Goal: Navigation & Orientation: Understand site structure

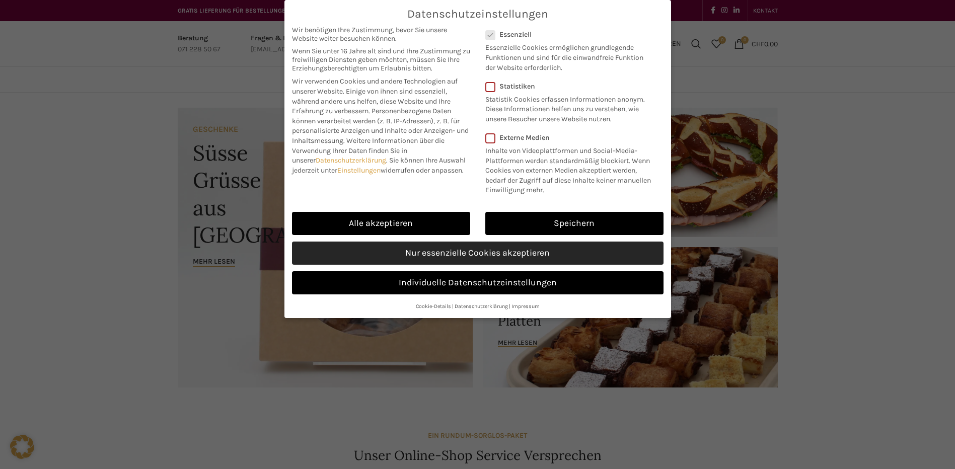
click at [490, 254] on link "Nur essenzielle Cookies akzeptieren" at bounding box center [477, 253] width 371 height 23
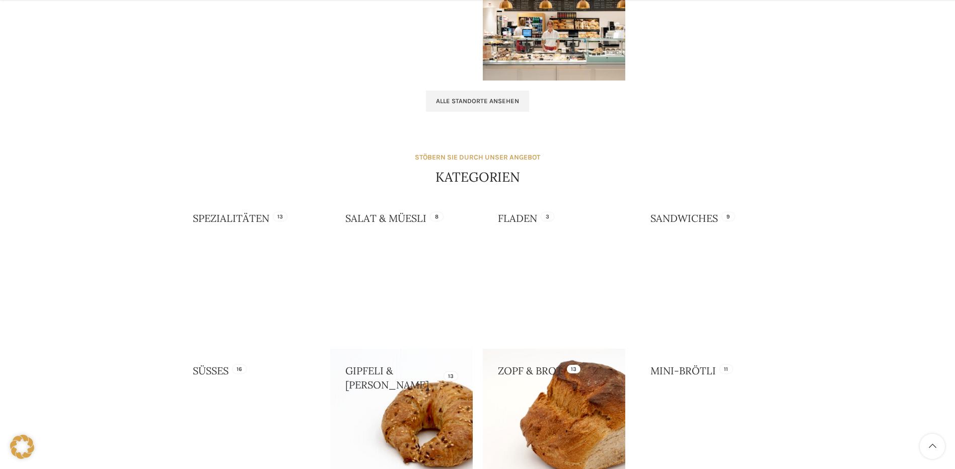
scroll to position [855, 0]
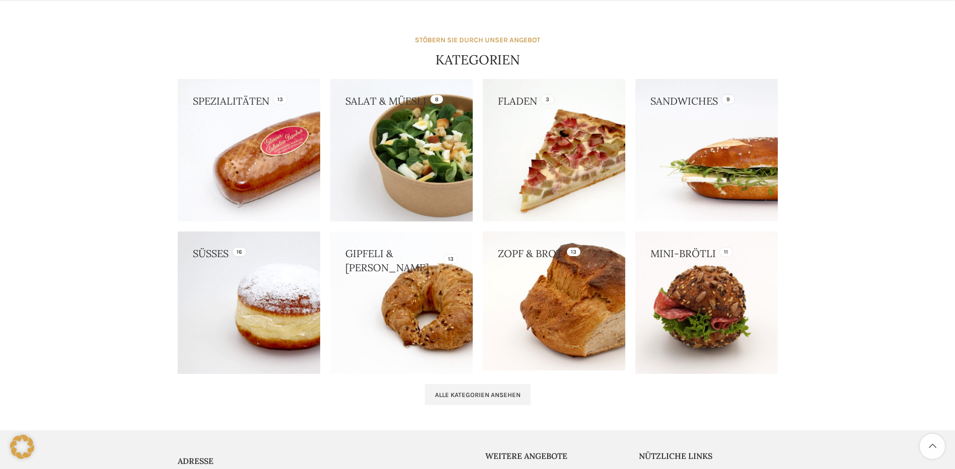
click at [671, 184] on link at bounding box center [706, 150] width 142 height 142
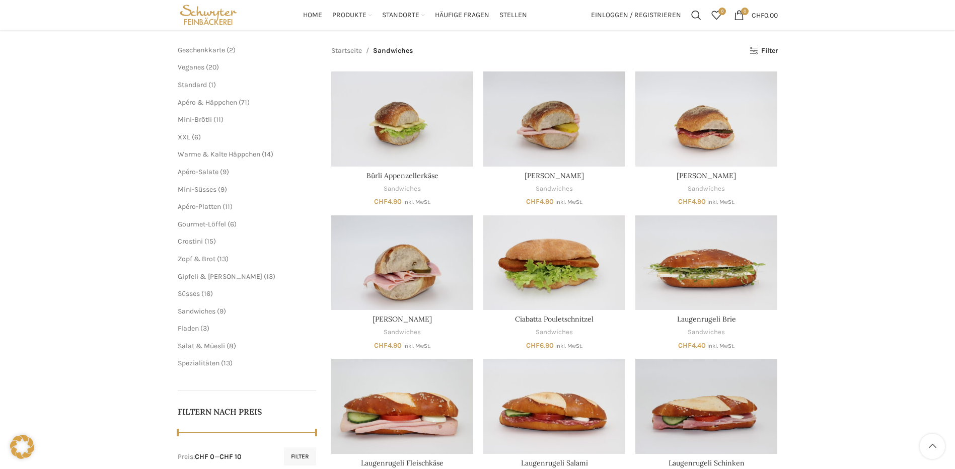
scroll to position [101, 0]
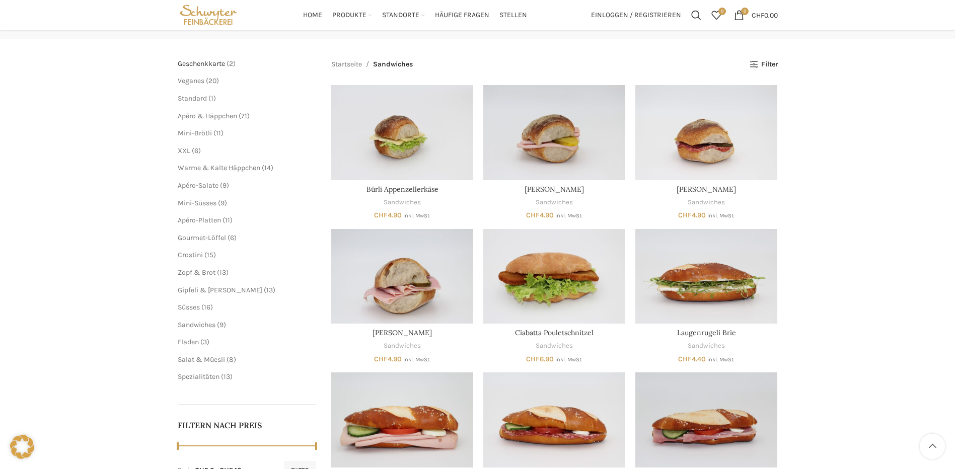
click at [215, 64] on span "Geschenkkarte" at bounding box center [201, 63] width 47 height 9
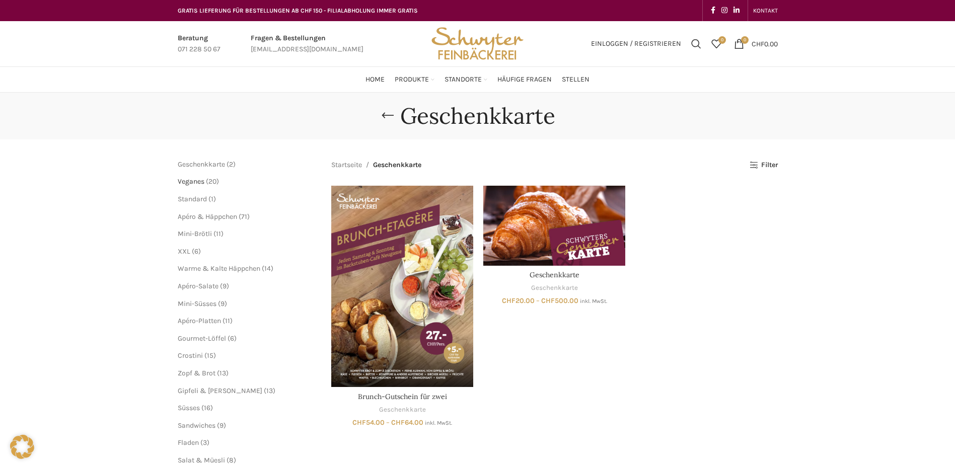
click at [198, 181] on span "Veganes" at bounding box center [191, 181] width 27 height 9
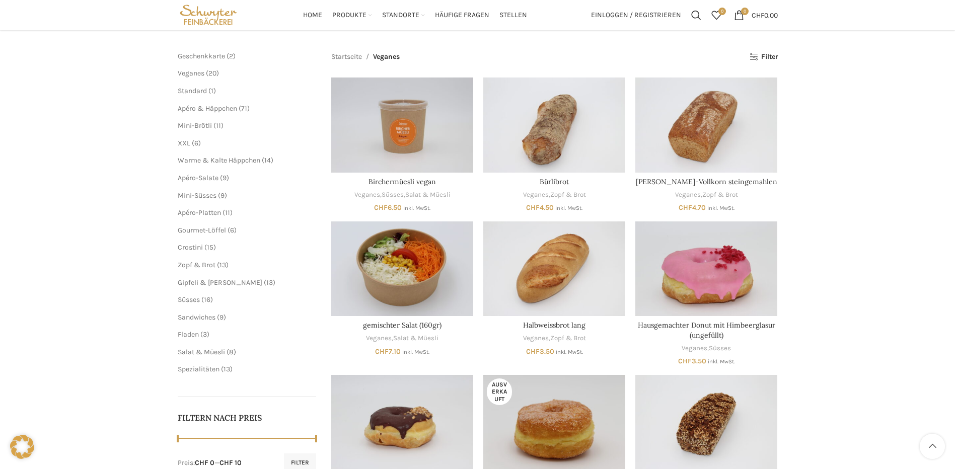
scroll to position [101, 0]
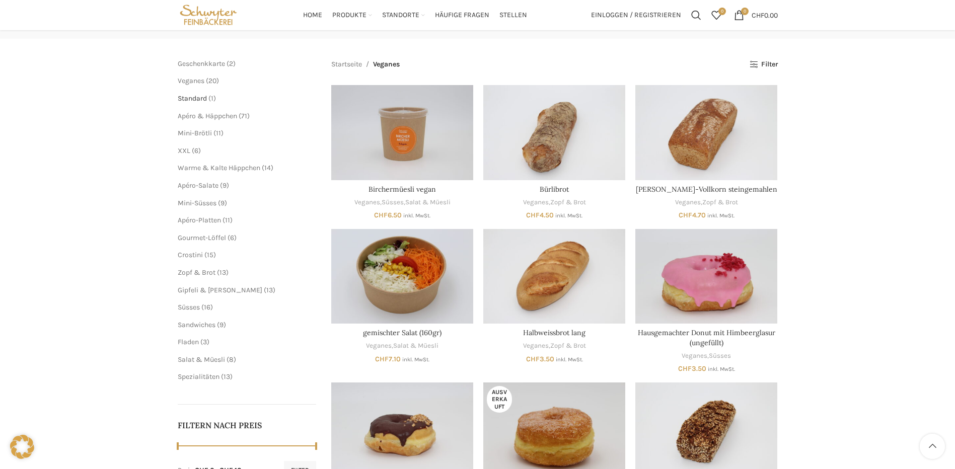
click at [195, 98] on span "Standard" at bounding box center [192, 98] width 29 height 9
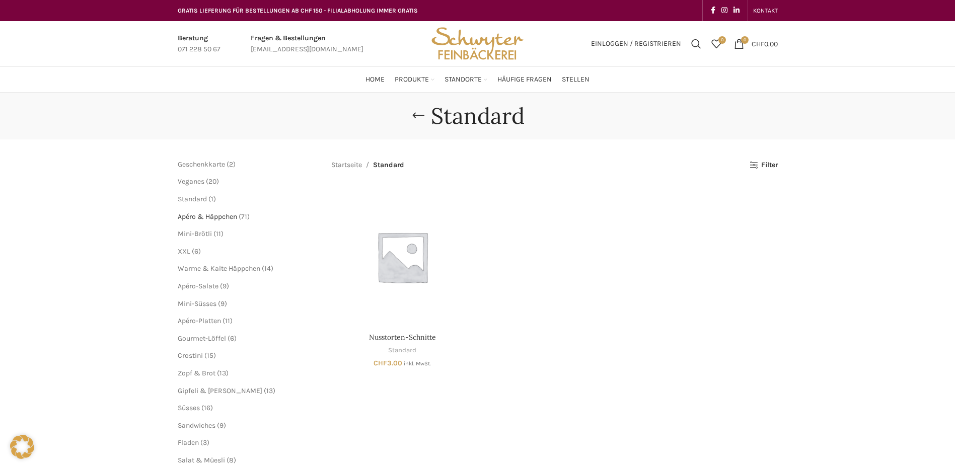
click at [185, 217] on span "Apéro & Häppchen" at bounding box center [207, 216] width 59 height 9
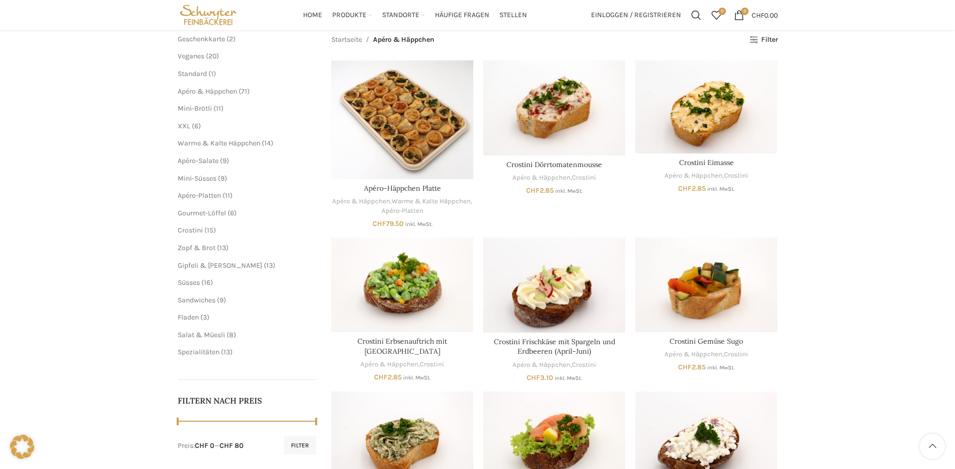
scroll to position [101, 0]
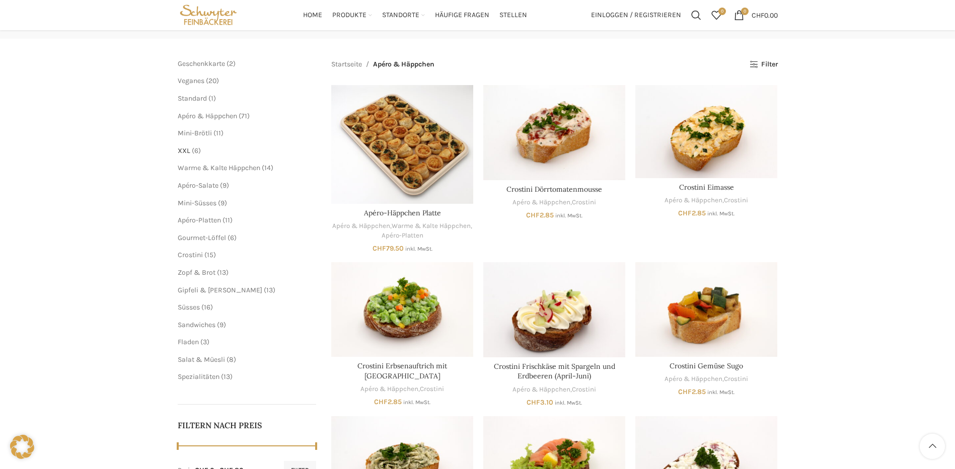
click at [189, 149] on span "XXL" at bounding box center [184, 150] width 13 height 9
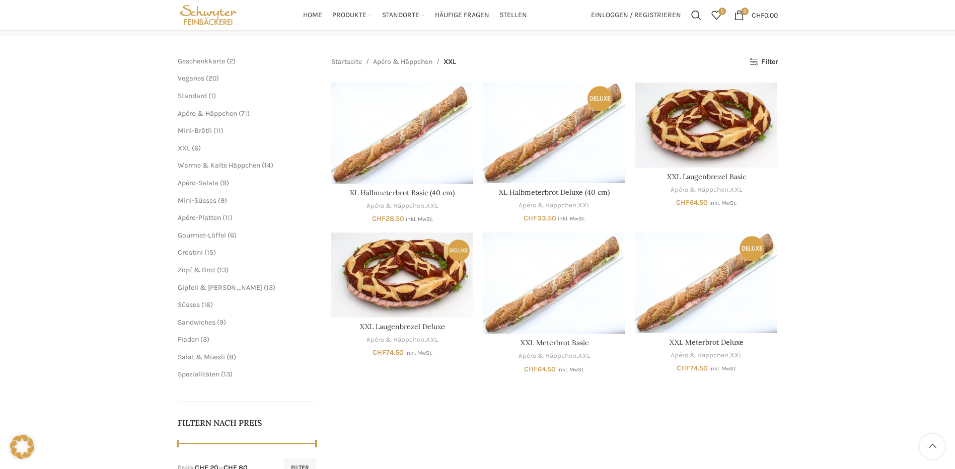
scroll to position [101, 0]
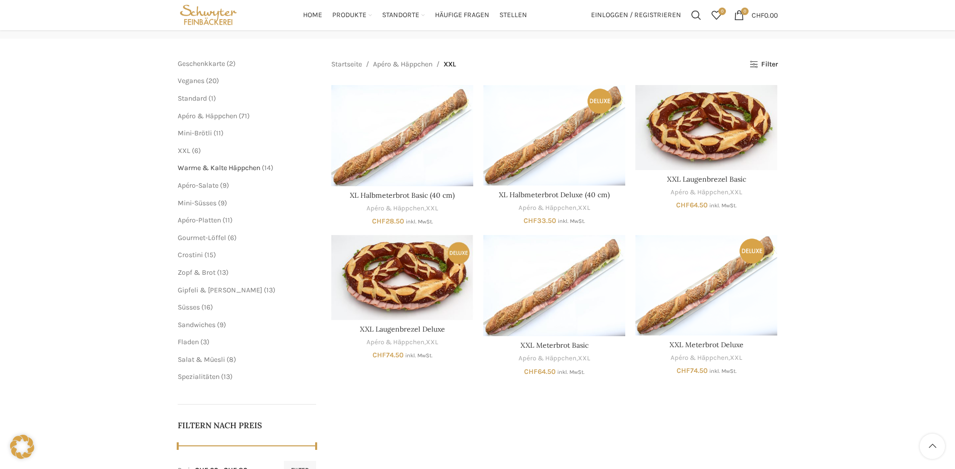
click at [193, 170] on span "Warme & Kalte Häppchen" at bounding box center [219, 168] width 83 height 9
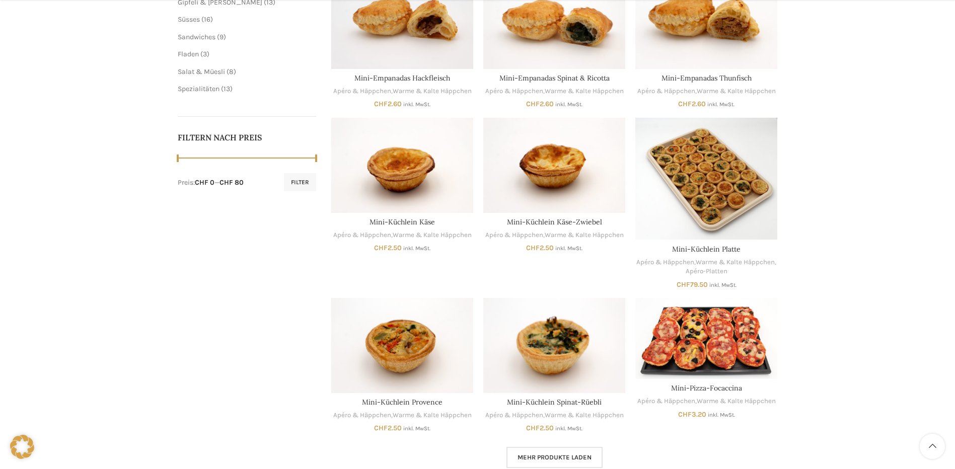
scroll to position [503, 0]
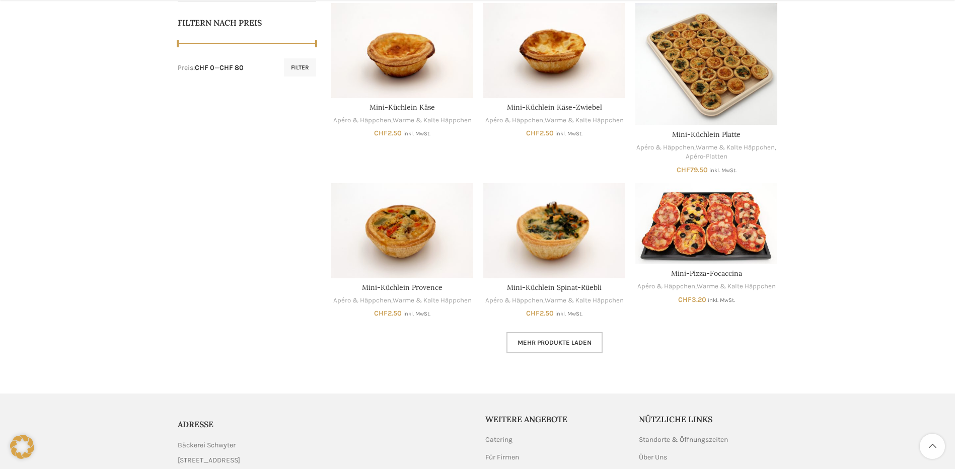
click at [588, 342] on span "Mehr Produkte laden" at bounding box center [554, 343] width 74 height 8
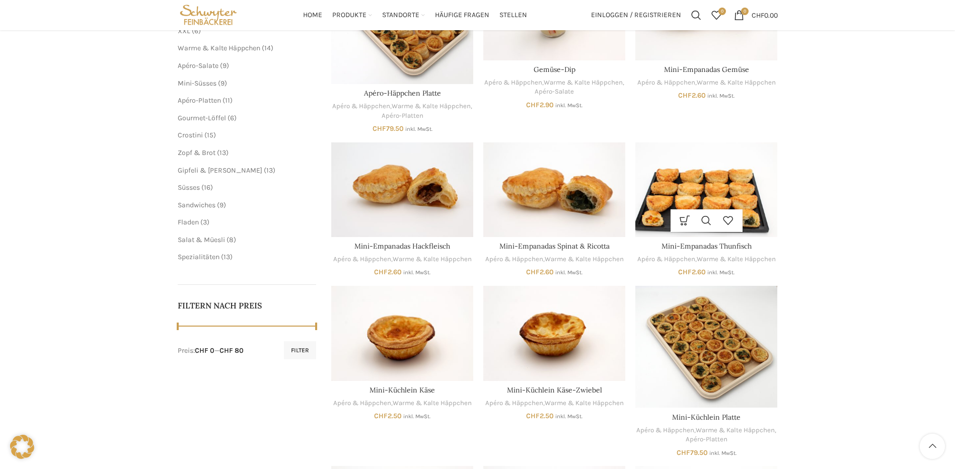
scroll to position [201, 0]
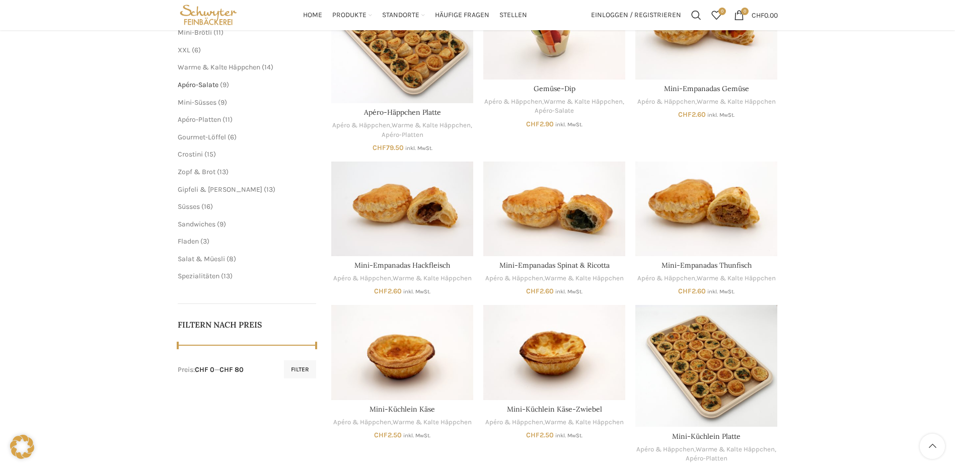
click at [210, 86] on span "Apéro-Salate" at bounding box center [198, 85] width 41 height 9
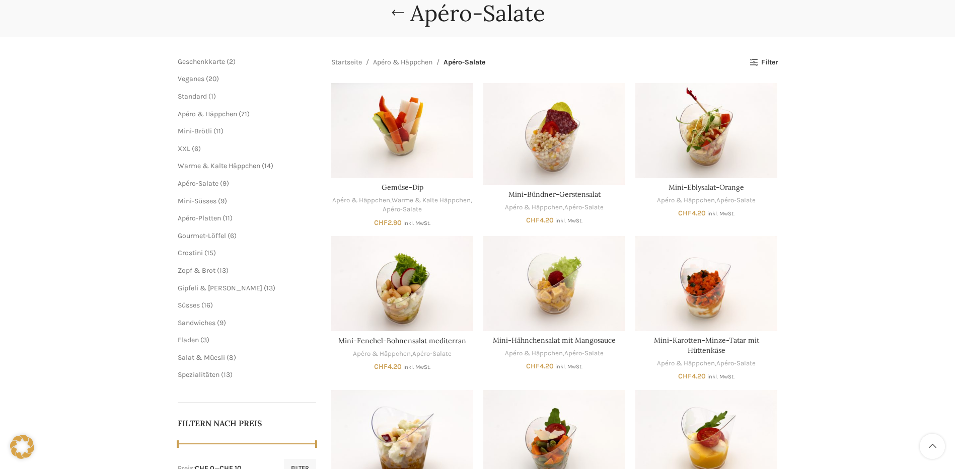
scroll to position [151, 0]
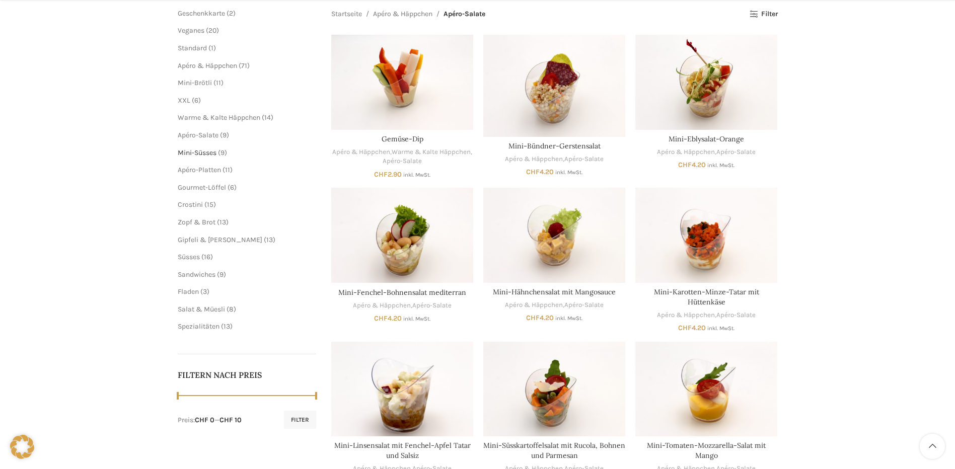
click at [194, 152] on span "Mini-Süsses" at bounding box center [197, 152] width 39 height 9
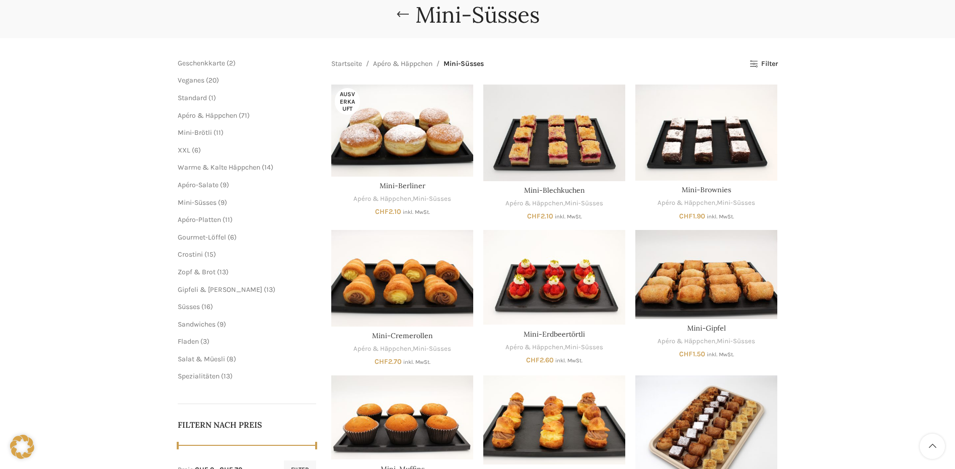
scroll to position [151, 0]
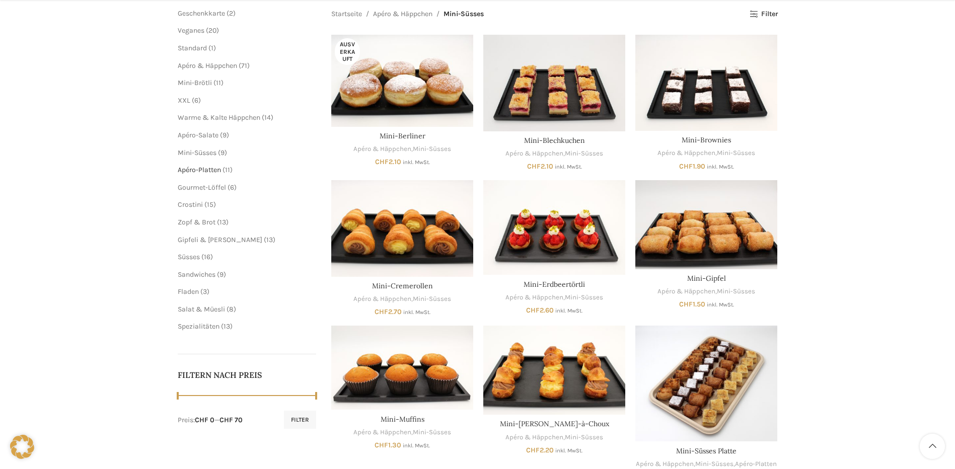
click at [190, 170] on span "Apéro-Platten" at bounding box center [199, 170] width 43 height 9
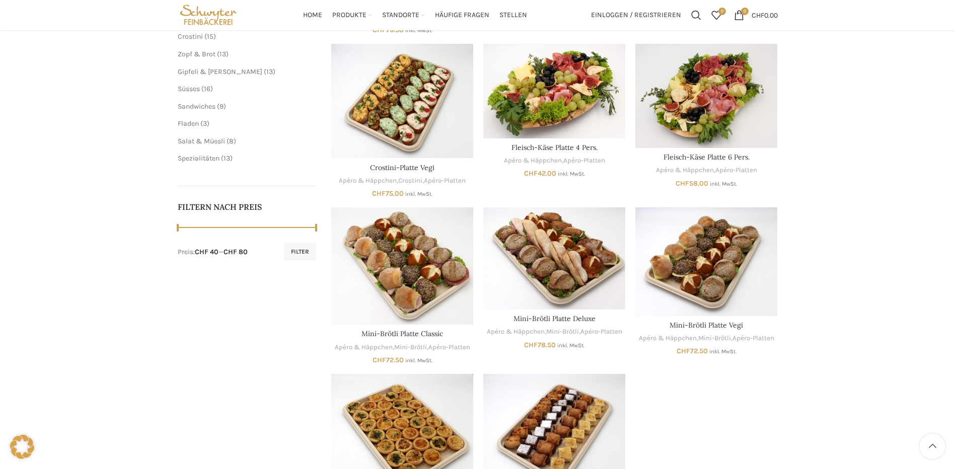
scroll to position [252, 0]
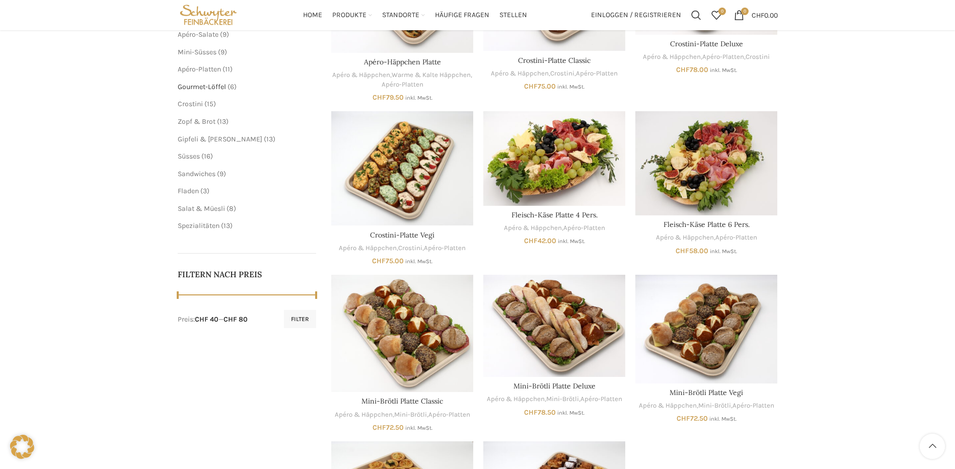
click at [198, 90] on span "Gourmet-Löffel" at bounding box center [202, 87] width 48 height 9
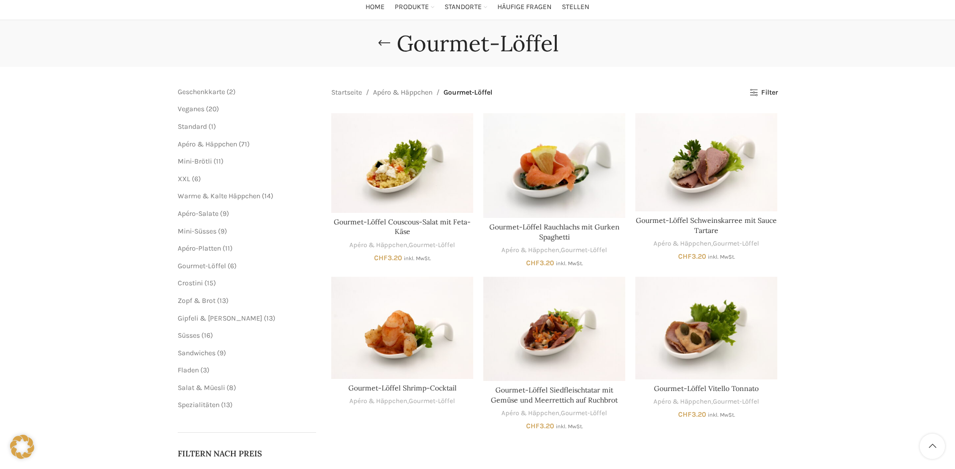
scroll to position [252, 0]
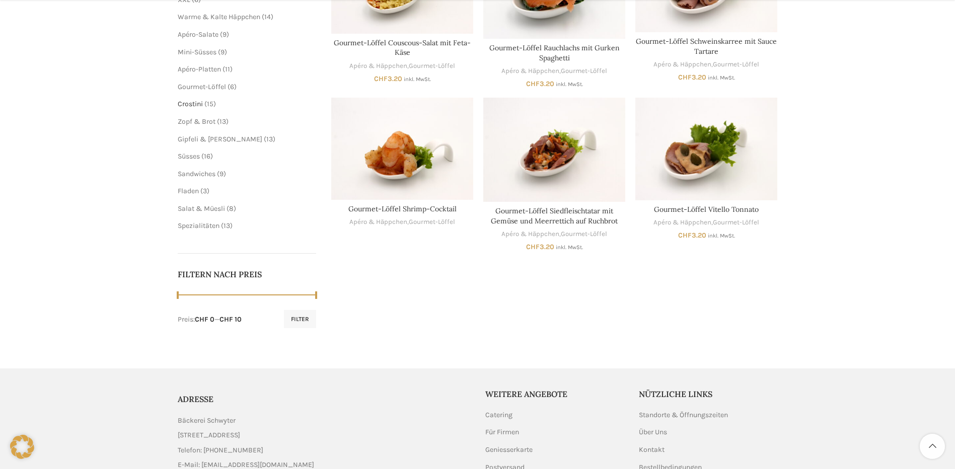
click at [195, 105] on span "Crostini" at bounding box center [190, 104] width 25 height 9
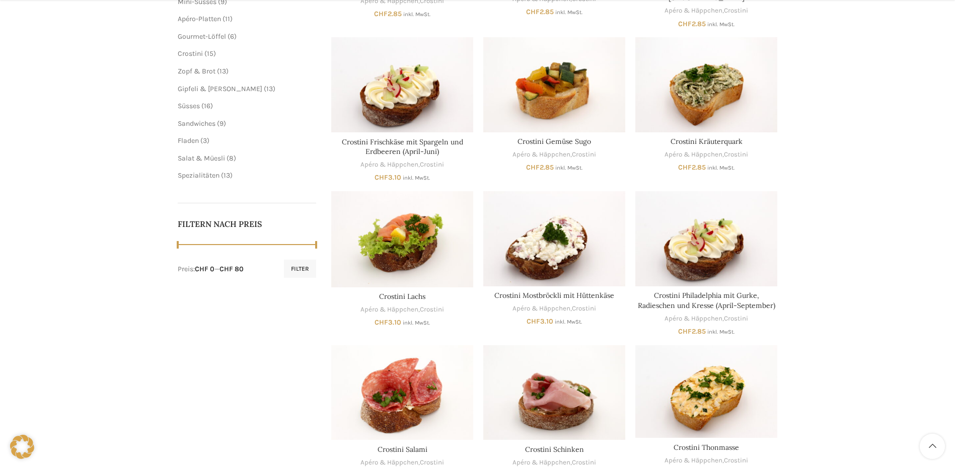
scroll to position [352, 0]
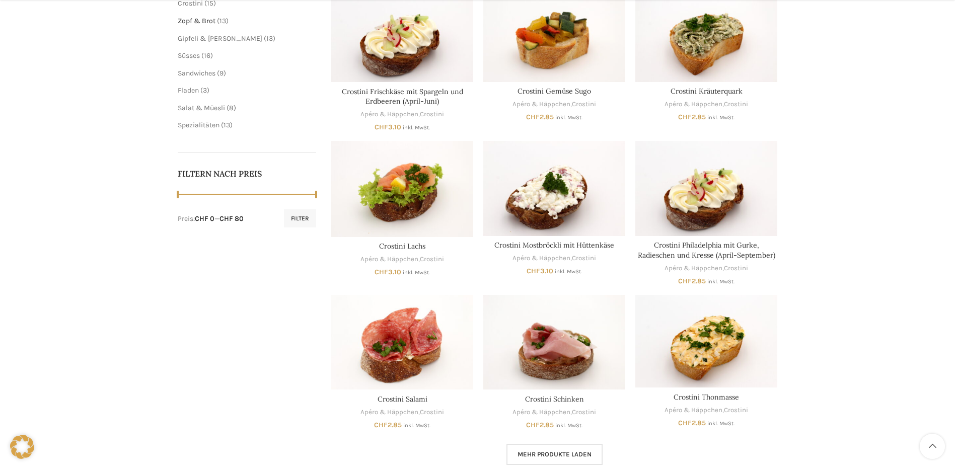
click at [194, 21] on span "Zopf & Brot" at bounding box center [197, 21] width 38 height 9
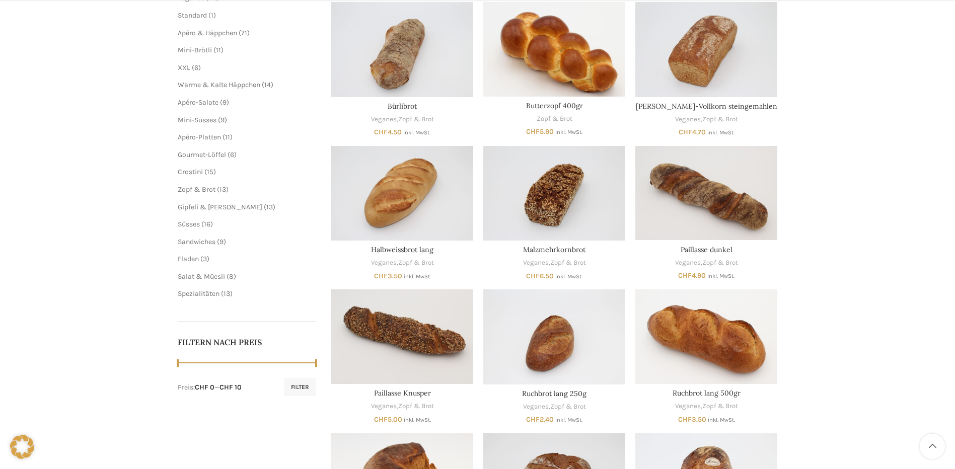
scroll to position [201, 0]
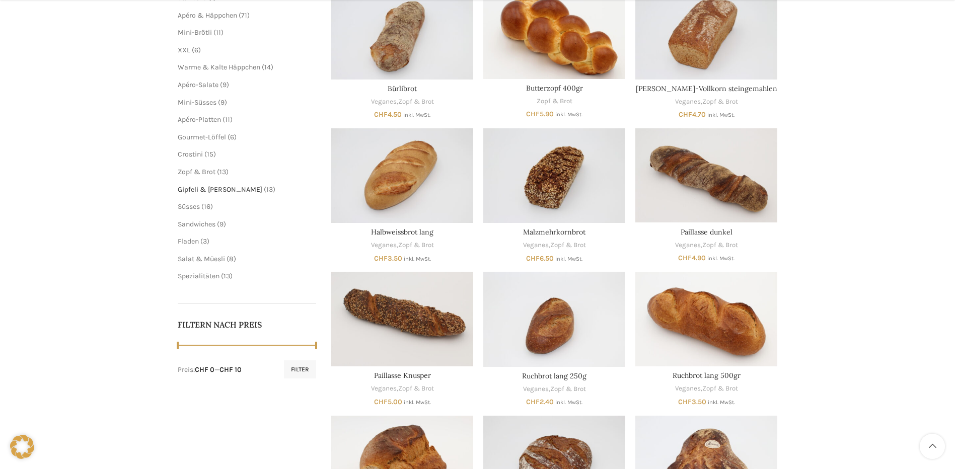
click at [194, 190] on span "Gipfeli & [PERSON_NAME]" at bounding box center [220, 189] width 85 height 9
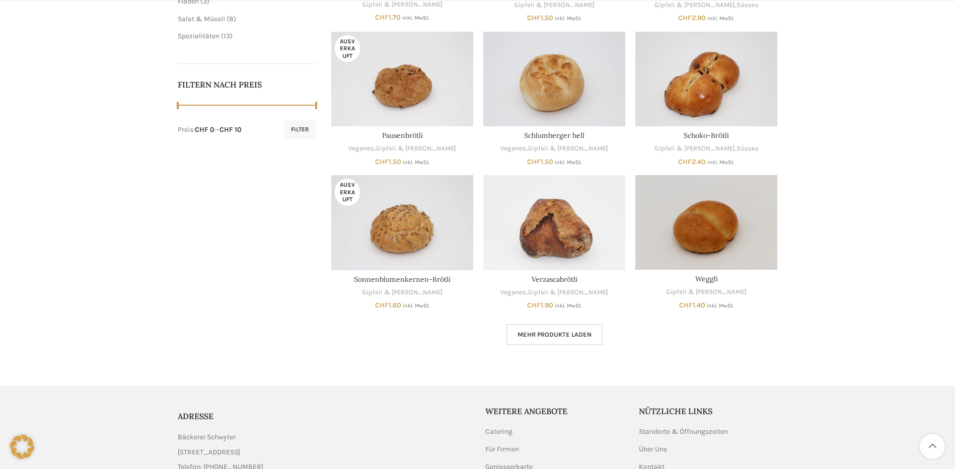
scroll to position [453, 0]
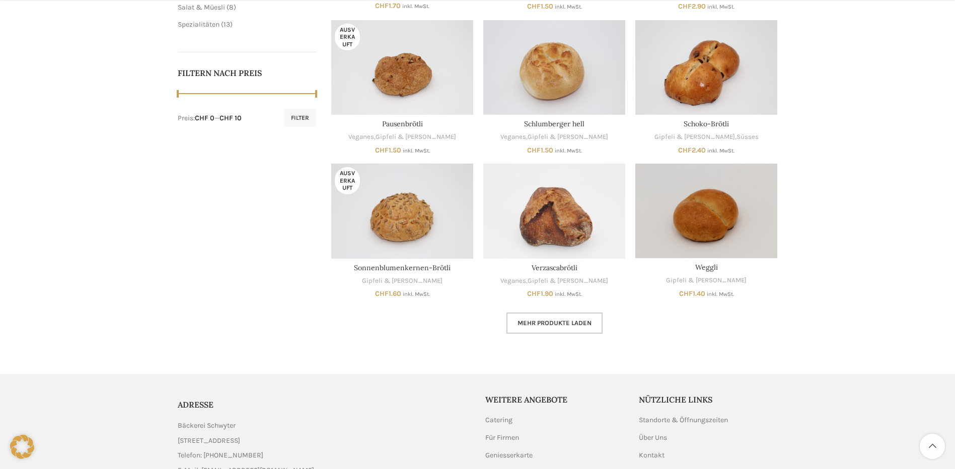
click at [568, 320] on span "Mehr Produkte laden" at bounding box center [554, 323] width 74 height 8
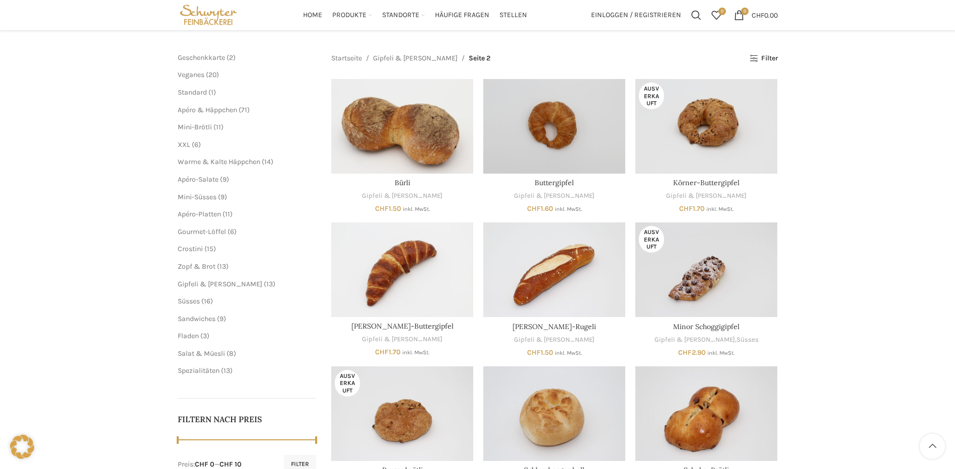
scroll to position [101, 0]
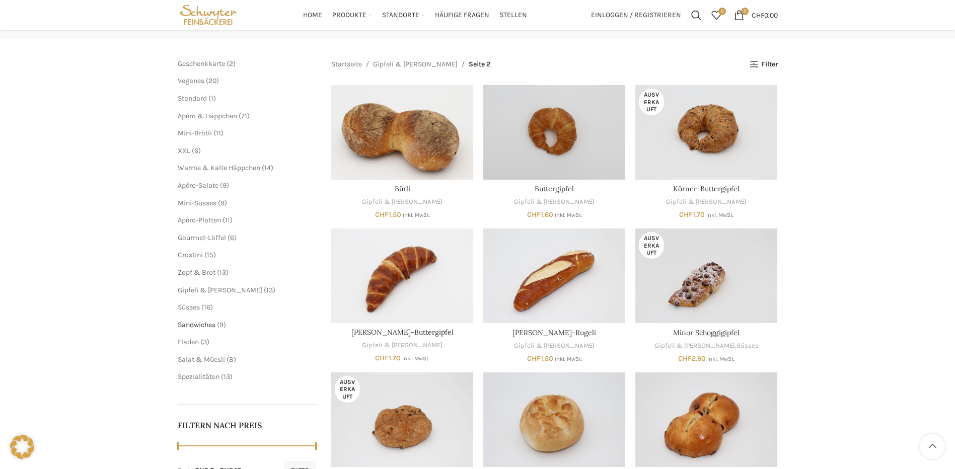
click at [193, 325] on span "Sandwiches" at bounding box center [197, 325] width 38 height 9
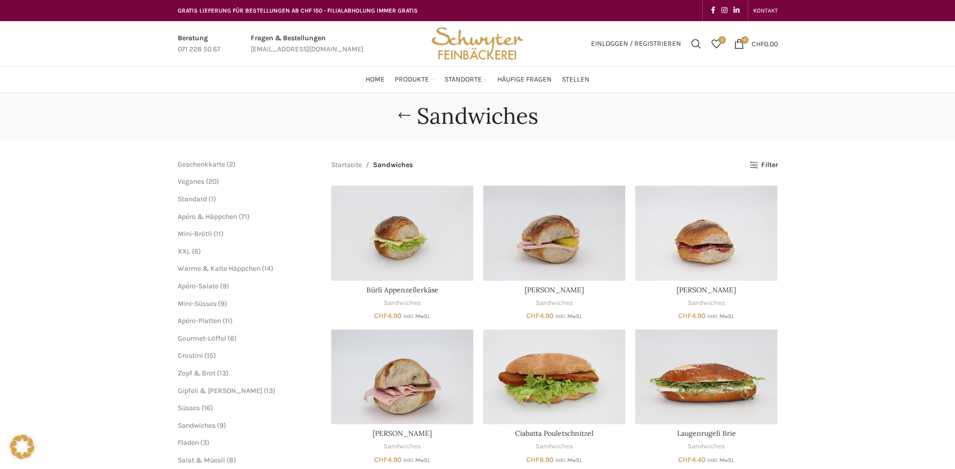
scroll to position [252, 0]
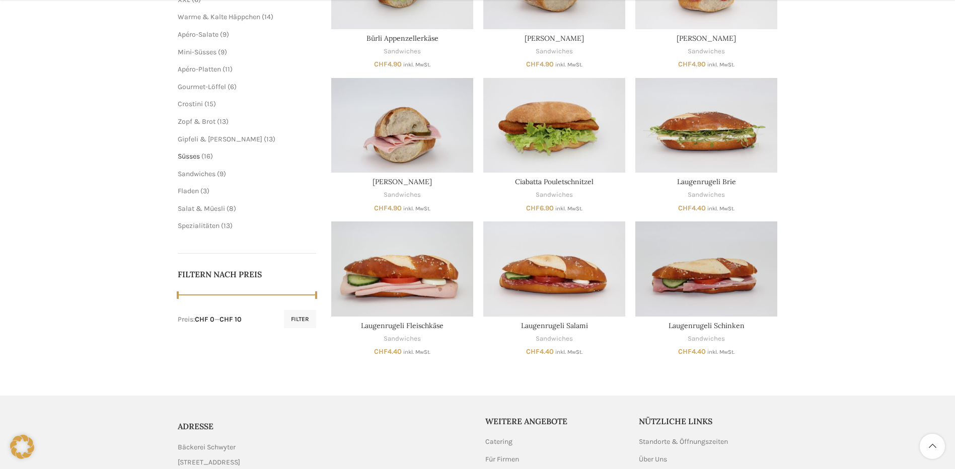
click at [181, 155] on span "Süsses" at bounding box center [189, 156] width 22 height 9
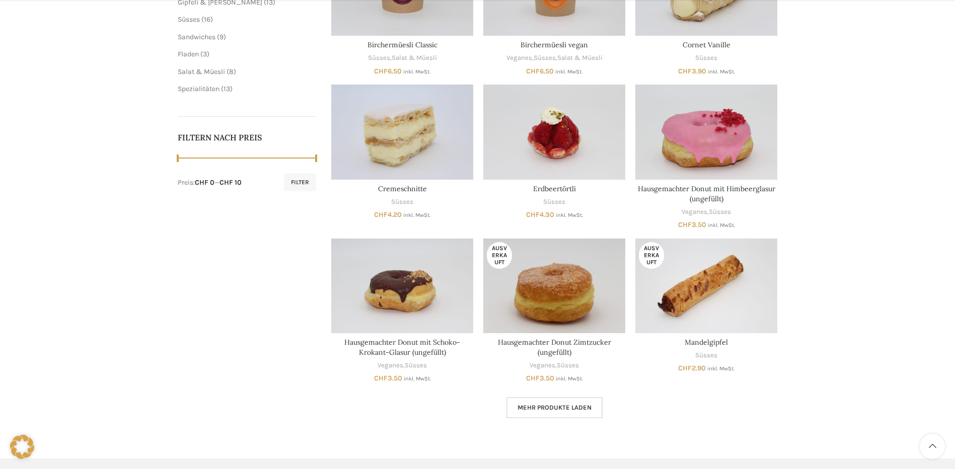
scroll to position [403, 0]
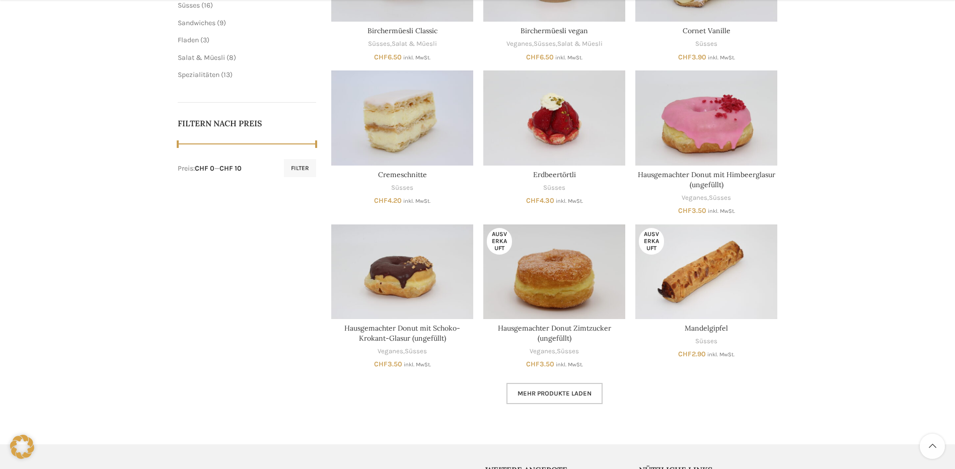
click at [551, 398] on link "Mehr Produkte laden" at bounding box center [554, 393] width 96 height 21
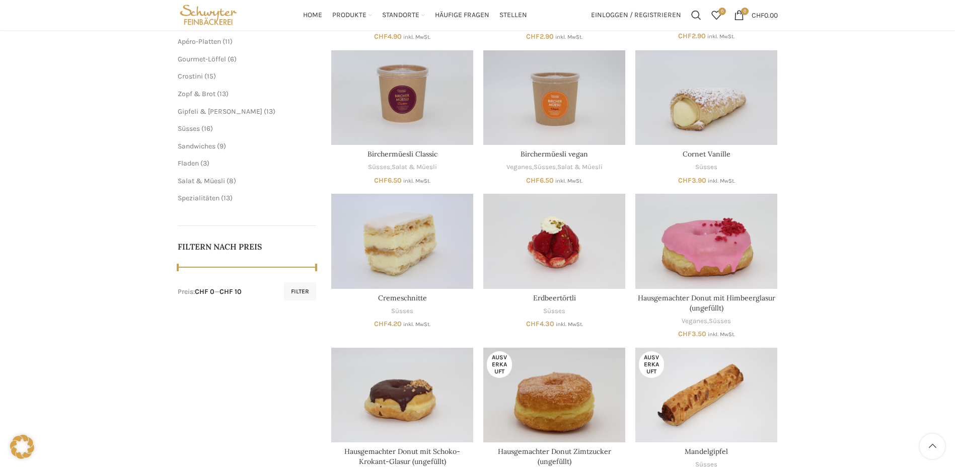
scroll to position [252, 0]
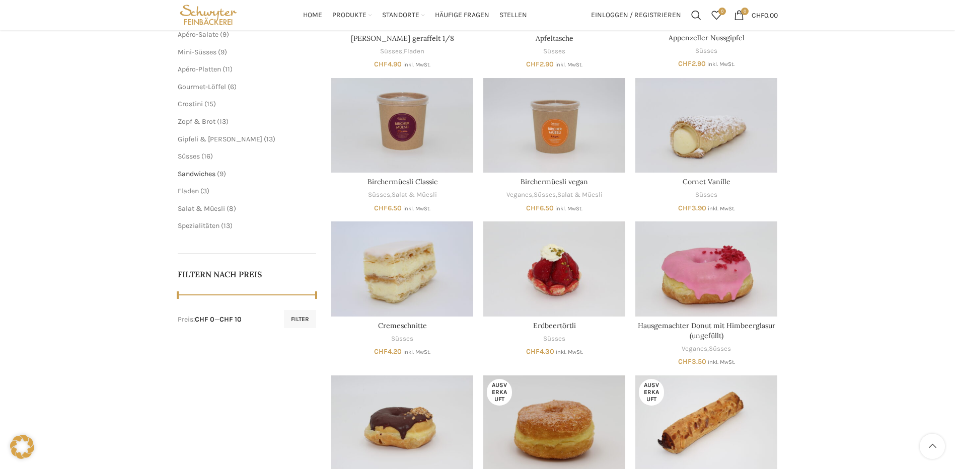
click at [190, 172] on span "Sandwiches" at bounding box center [197, 174] width 38 height 9
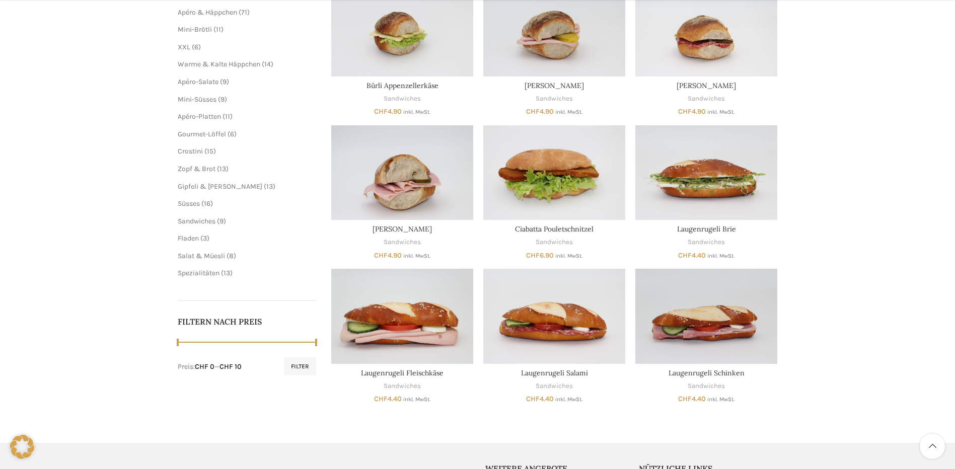
scroll to position [252, 0]
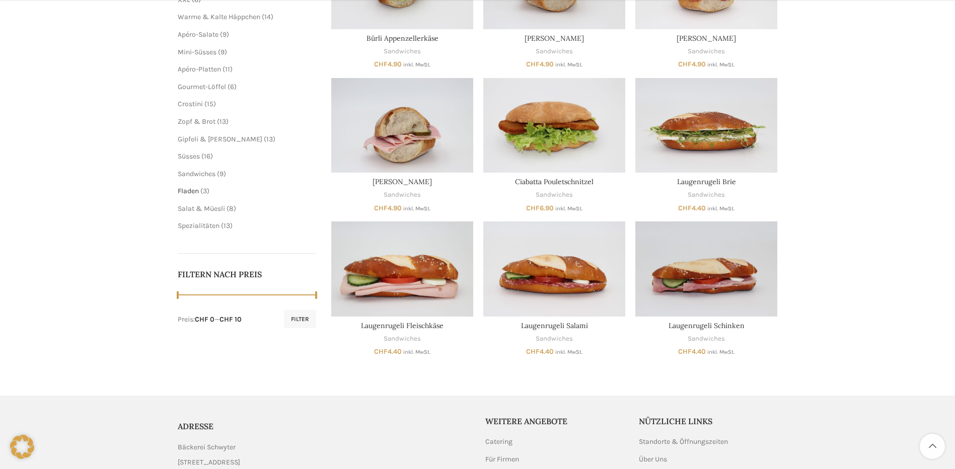
click at [188, 193] on span "Fladen" at bounding box center [188, 191] width 21 height 9
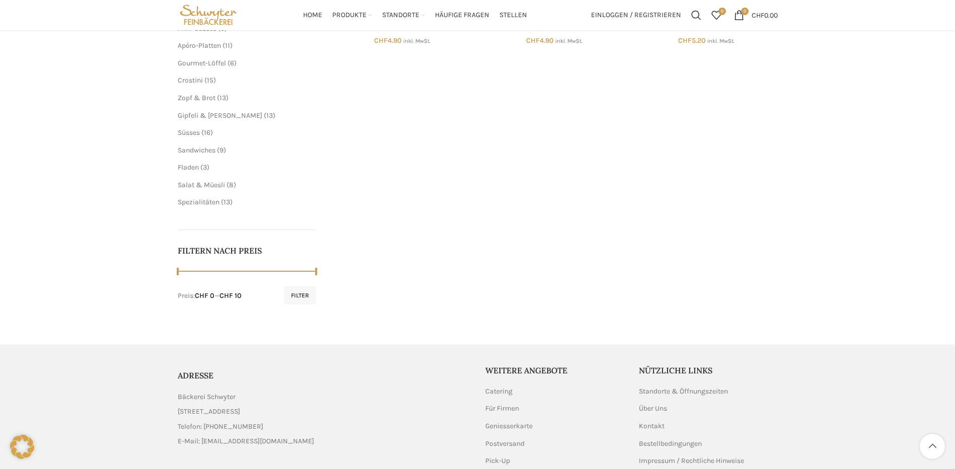
scroll to position [252, 0]
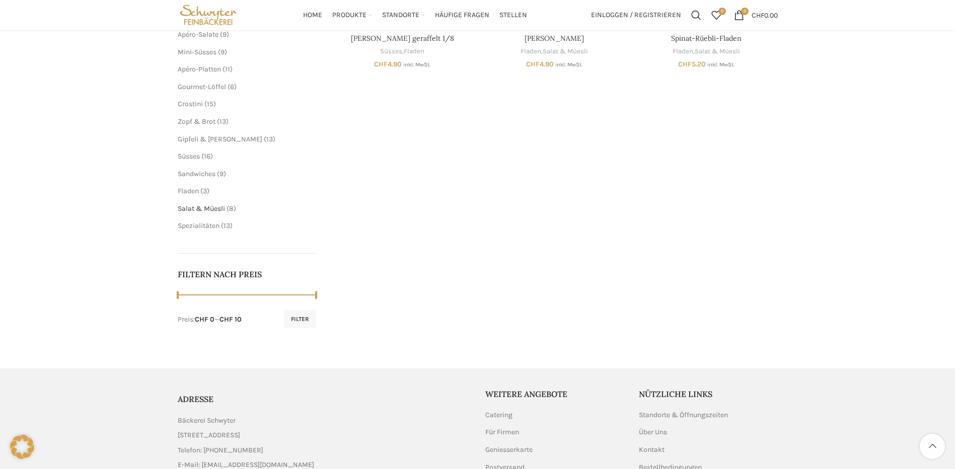
click at [186, 209] on span "Salat & Müesli" at bounding box center [201, 208] width 47 height 9
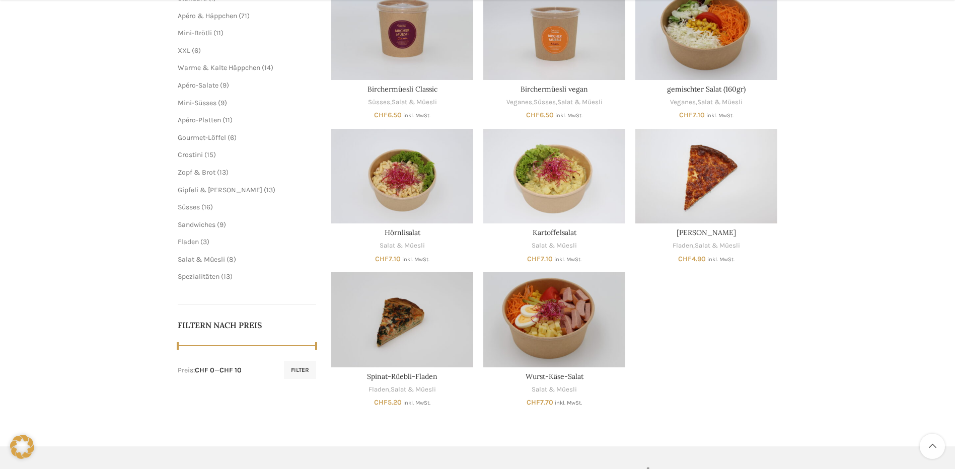
scroll to position [201, 0]
click at [206, 277] on span "Spezialitäten" at bounding box center [199, 276] width 42 height 9
